Goal: Task Accomplishment & Management: Complete application form

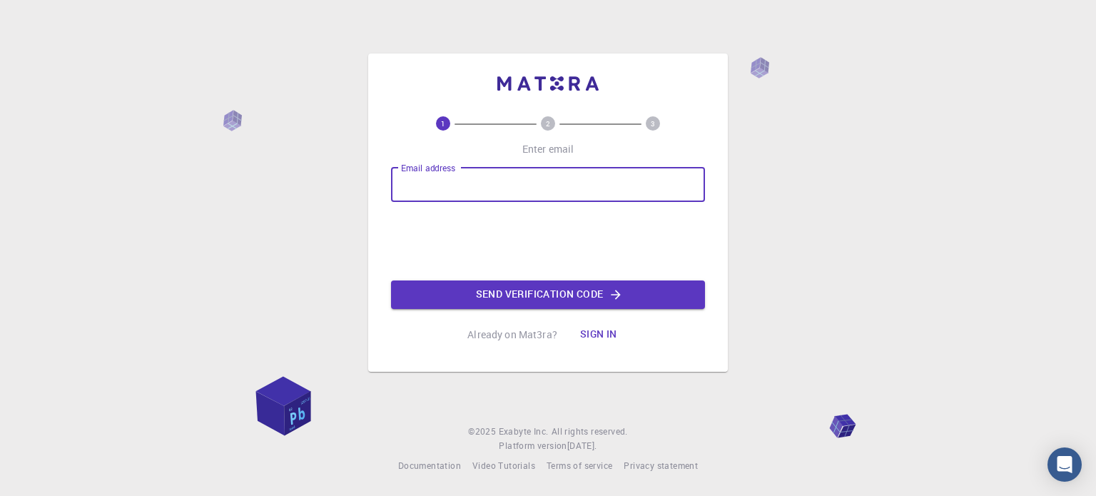
click at [466, 181] on input "Email address" at bounding box center [548, 185] width 314 height 34
type input "[EMAIL_ADDRESS][DOMAIN_NAME]"
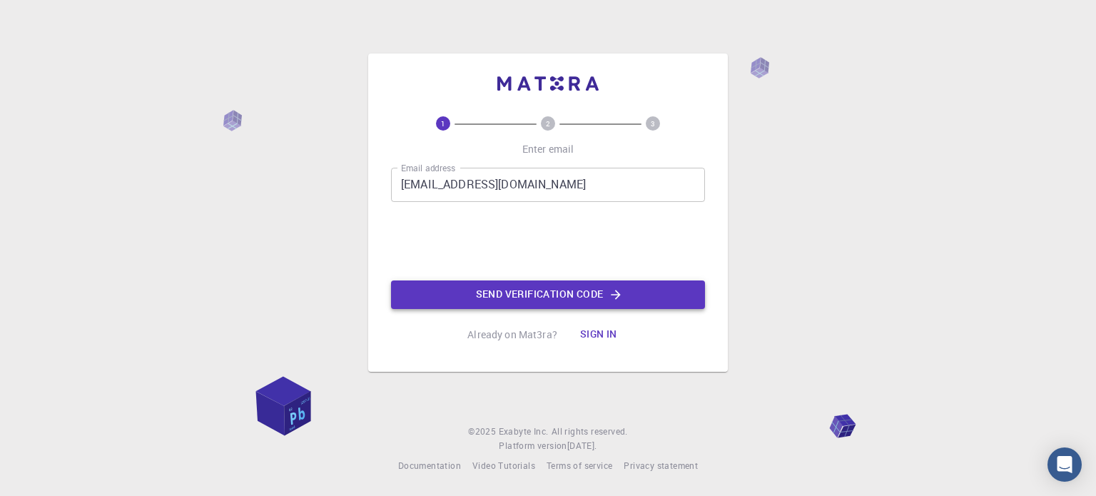
click at [477, 296] on button "Send verification code" at bounding box center [548, 294] width 314 height 29
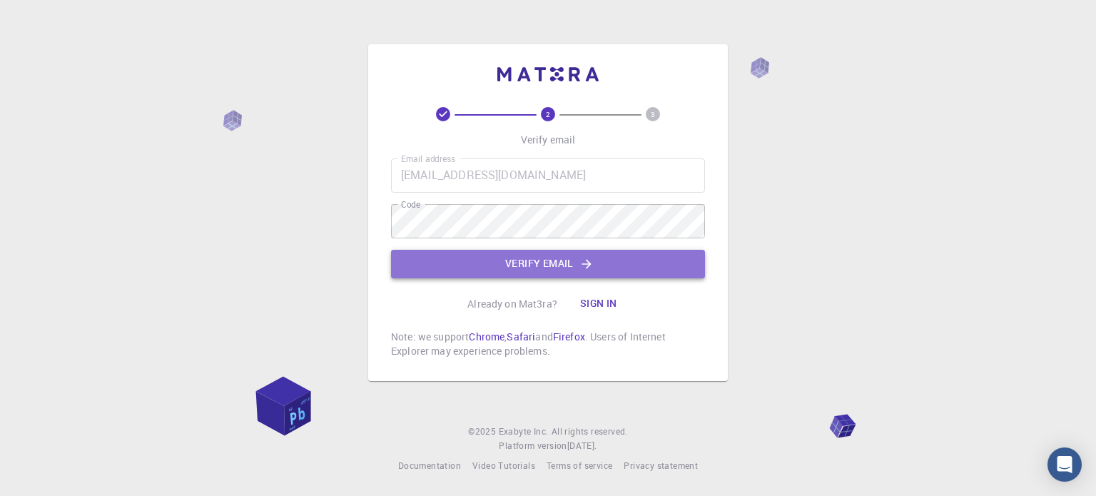
click at [650, 269] on button "Verify email" at bounding box center [548, 264] width 314 height 29
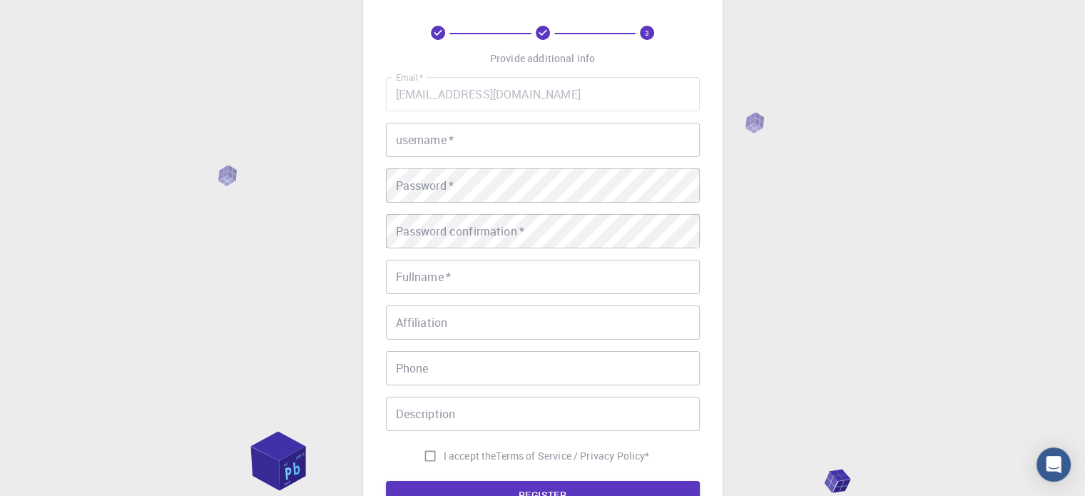
scroll to position [24, 0]
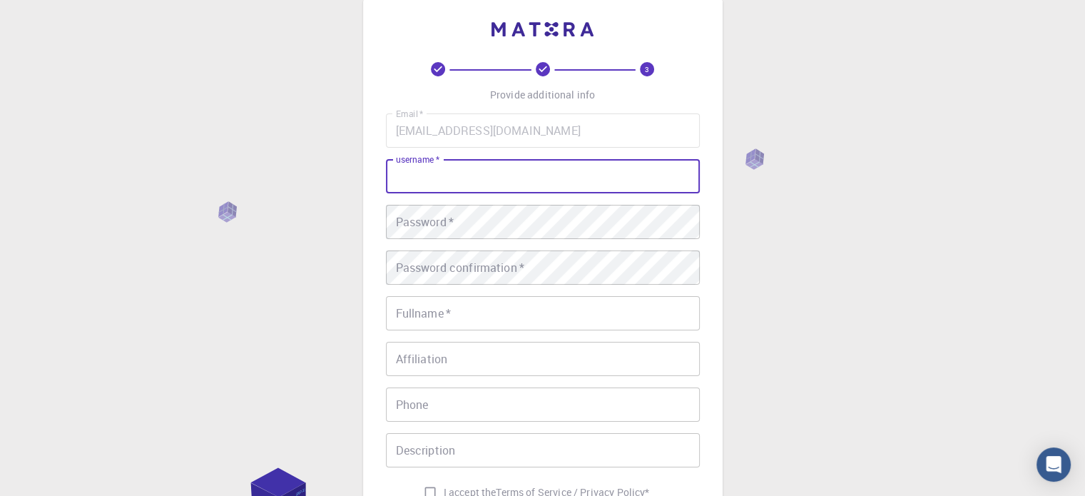
click at [498, 176] on input "username   *" at bounding box center [543, 176] width 314 height 34
type input "Labinot"
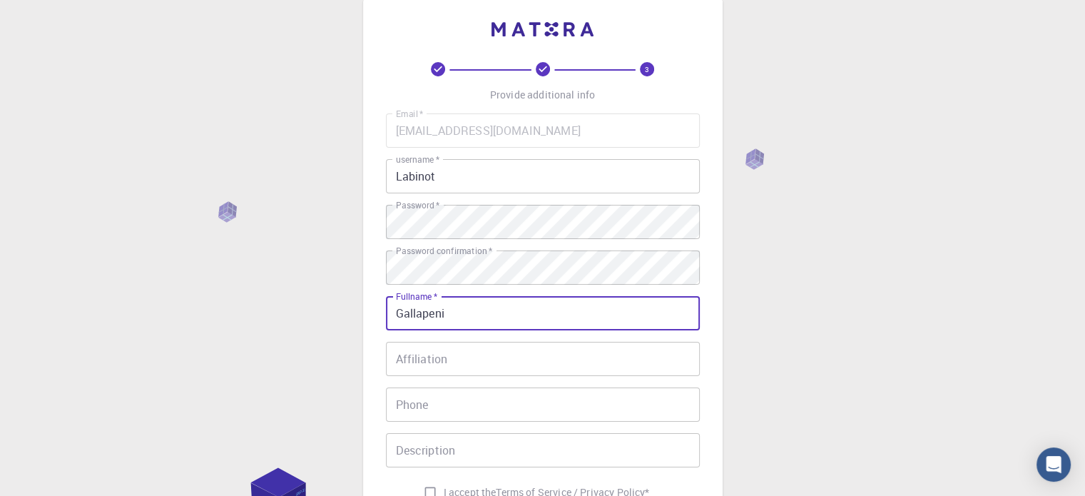
type input "Gallapeni"
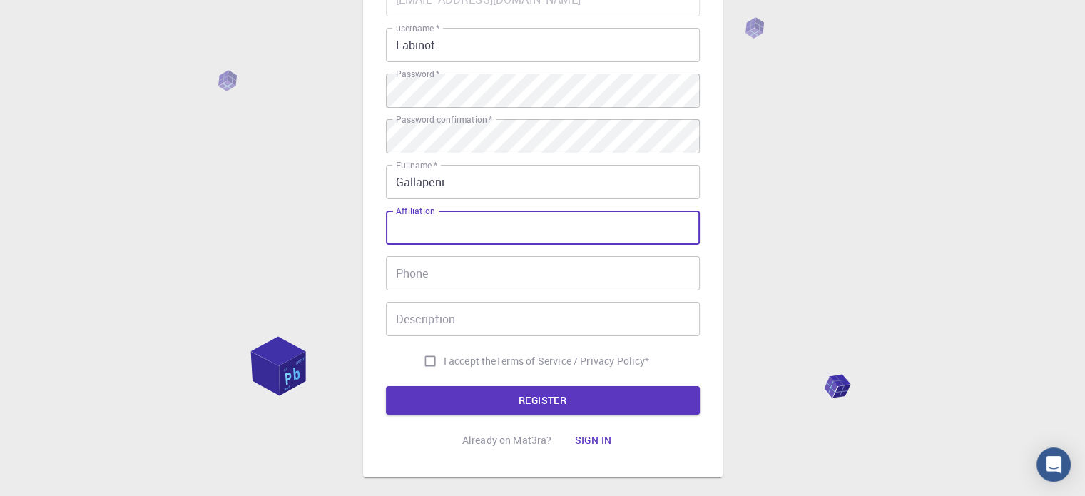
scroll to position [166, 0]
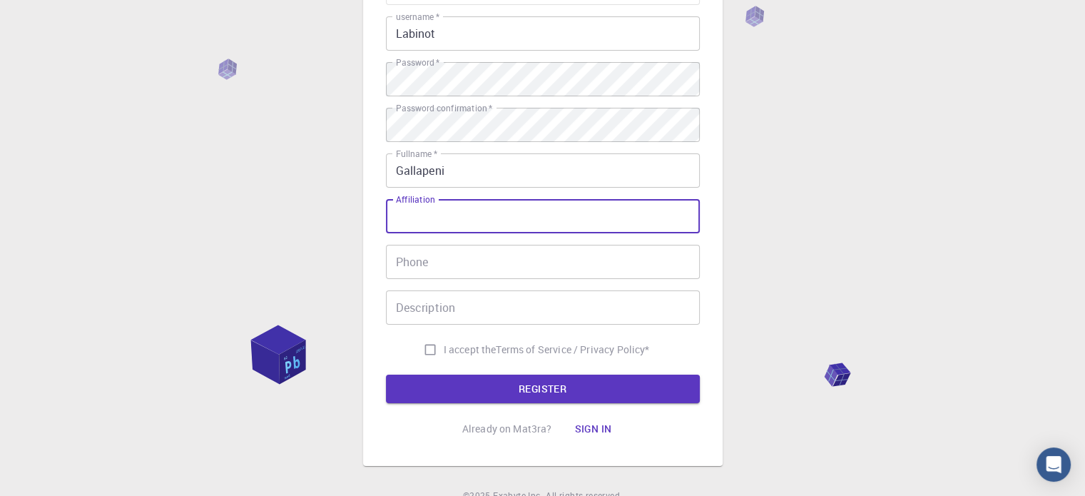
click at [459, 256] on input "Phone" at bounding box center [543, 262] width 314 height 34
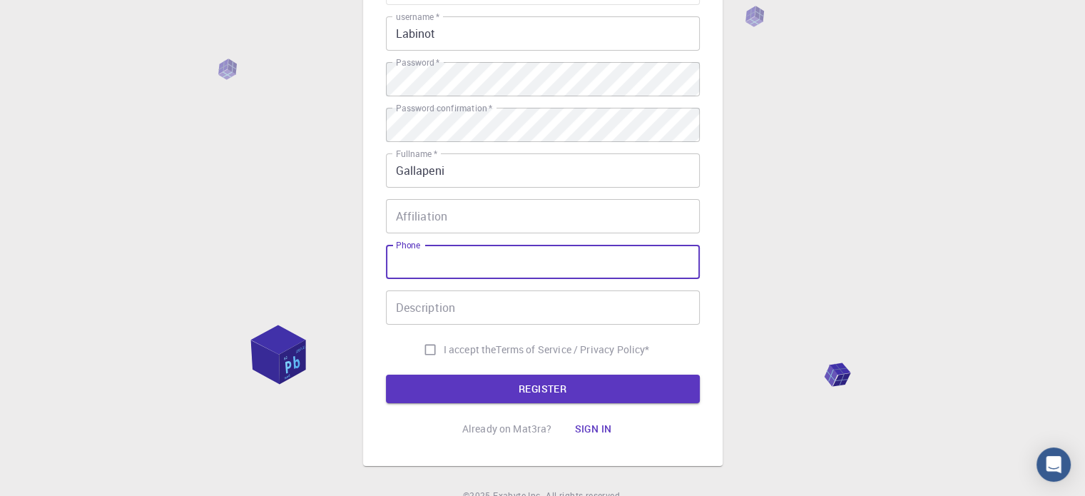
type input "044795835"
click at [425, 350] on input "I accept the Terms of Service / Privacy Policy *" at bounding box center [430, 349] width 27 height 27
checkbox input "true"
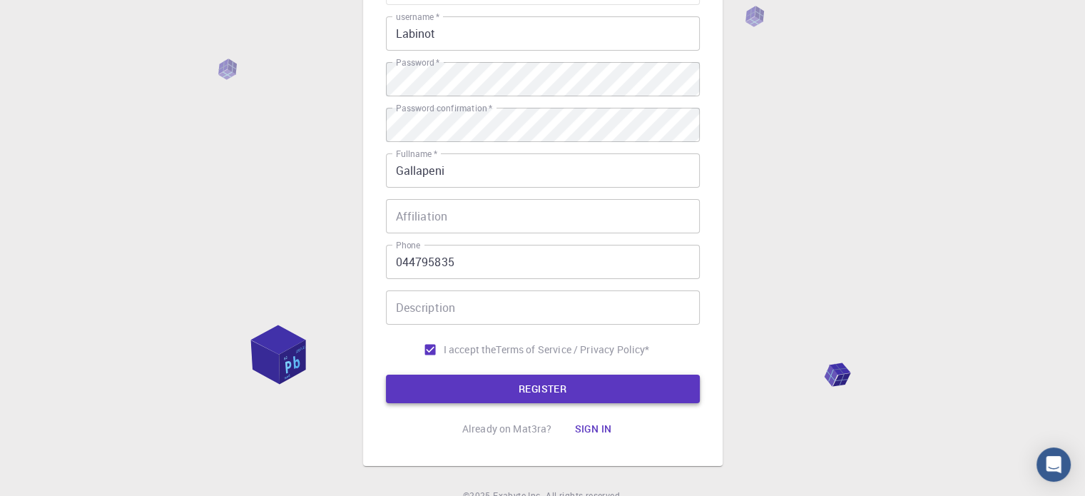
click at [439, 390] on button "REGISTER" at bounding box center [543, 389] width 314 height 29
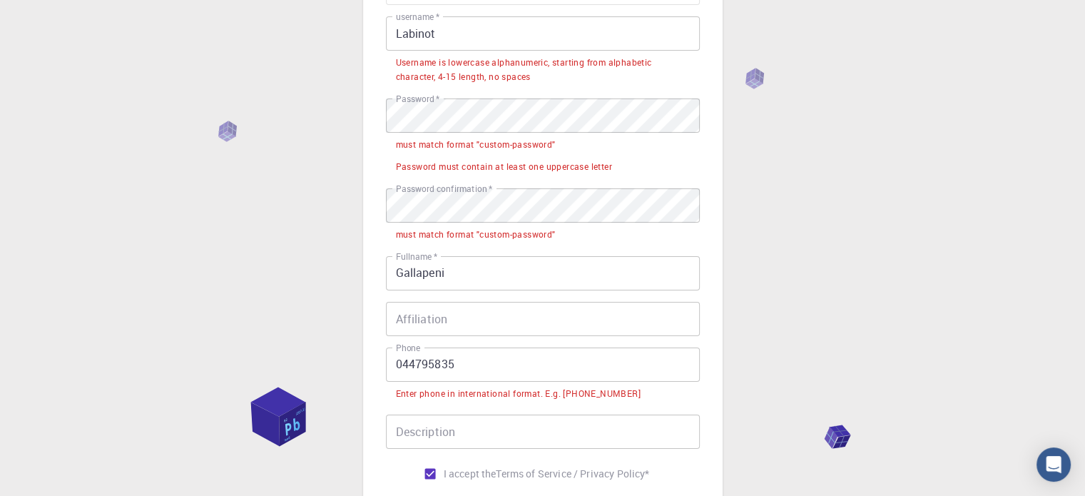
scroll to position [143, 0]
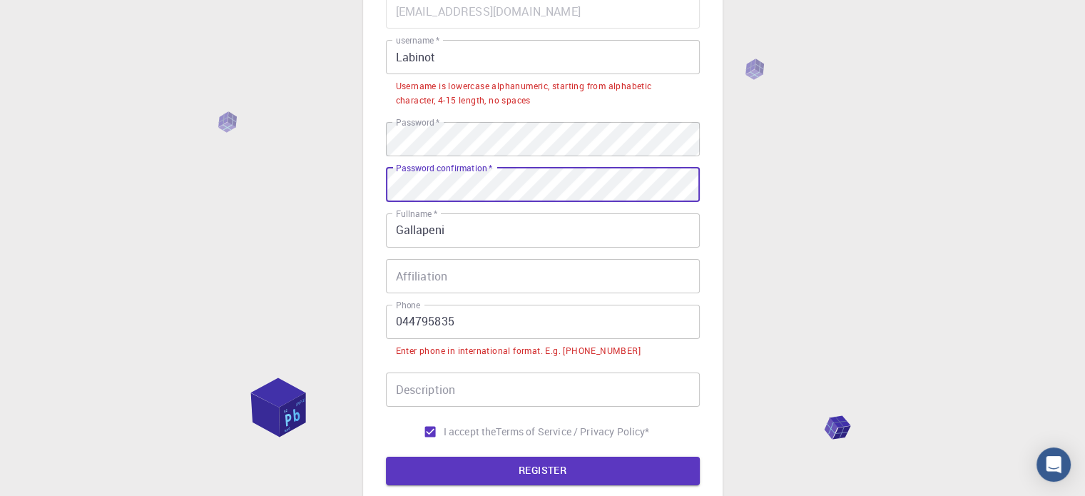
click at [402, 325] on input "044795835" at bounding box center [543, 322] width 314 height 34
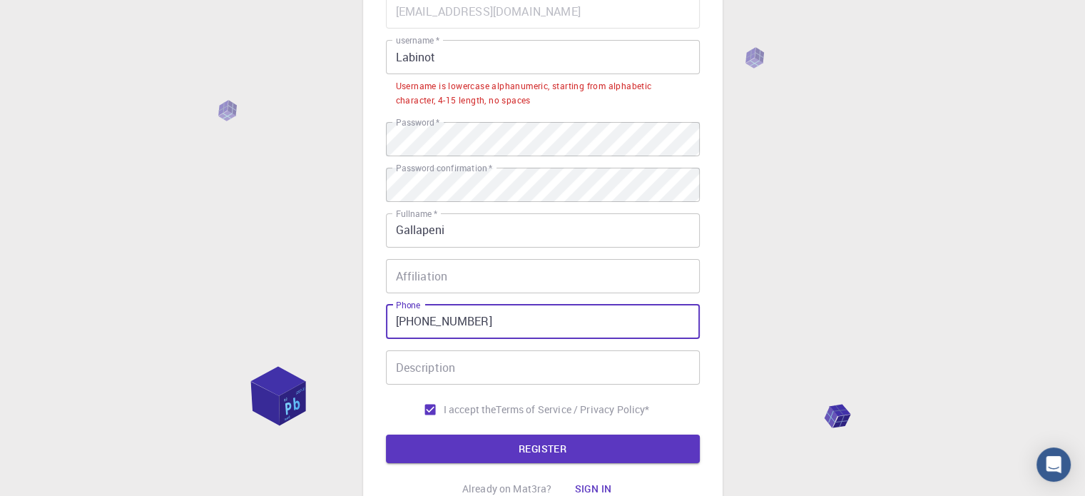
type input "[PHONE_NUMBER]"
click at [386, 435] on button "REGISTER" at bounding box center [543, 449] width 314 height 29
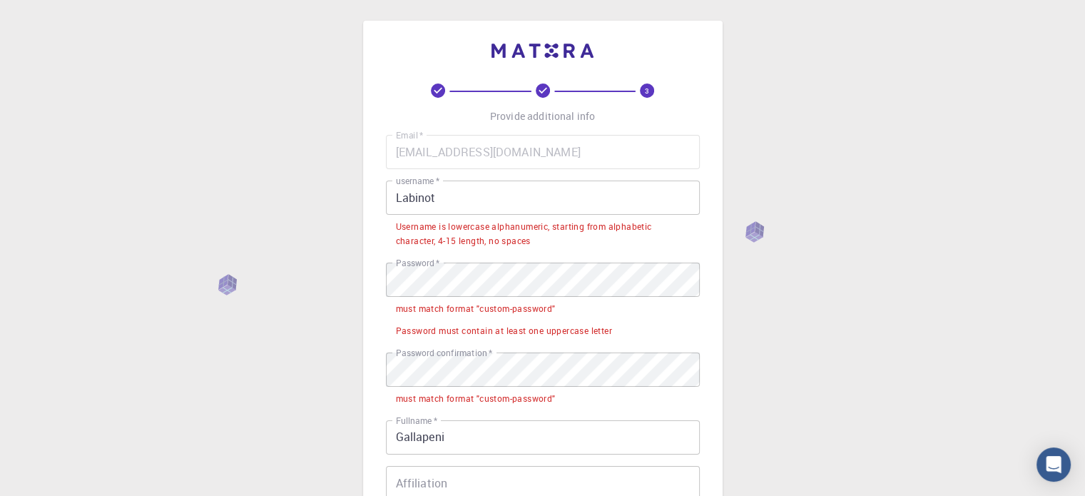
scroll to position [0, 0]
